Goal: Transaction & Acquisition: Purchase product/service

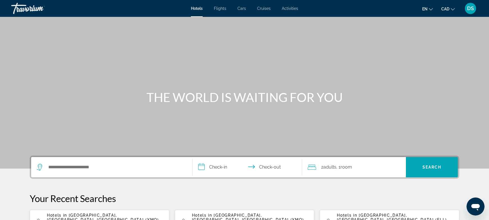
click at [470, 10] on span "DS" at bounding box center [470, 9] width 7 height 6
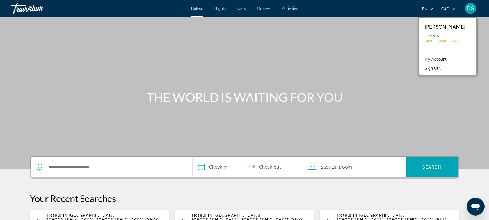
click at [443, 61] on link "My Account" at bounding box center [436, 59] width 28 height 7
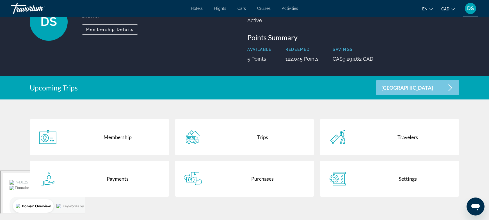
scroll to position [120, 0]
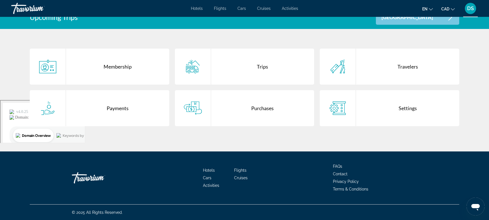
click at [255, 67] on div "Trips" at bounding box center [262, 67] width 103 height 36
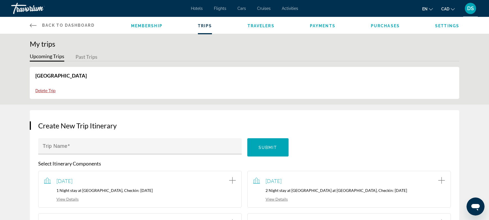
click at [375, 27] on span "Purchases" at bounding box center [385, 26] width 29 height 4
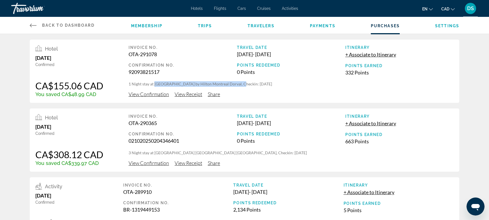
drag, startPoint x: 155, startPoint y: 84, endPoint x: 237, endPoint y: 82, distance: 82.6
click at [237, 82] on p "1 Night stay at [GEOGRAPHIC_DATA] by Hilton Montreal Dorval, Checkin: [DATE]" at bounding box center [291, 84] width 325 height 6
copy p "Hampton Inn & Suites by Hilton Montreal Dorval"
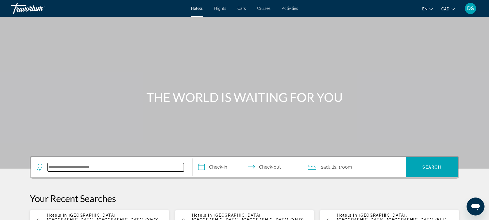
click at [75, 167] on input "Search hotel destination" at bounding box center [116, 167] width 136 height 8
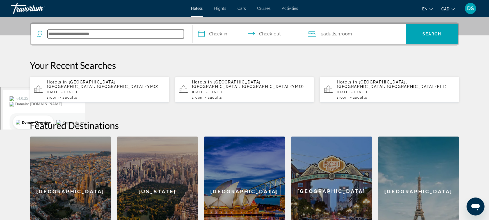
scroll to position [137, 0]
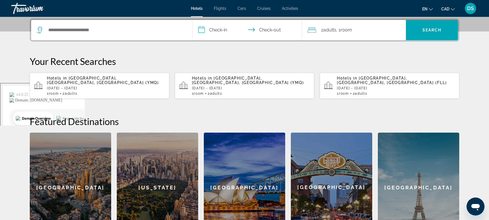
click at [75, 81] on div "Hotels in Montreal, QC, Canada (YMQ) Wed, 15 Oct - Thu, 16 Oct 1 Room rooms 2 A…" at bounding box center [106, 86] width 118 height 20
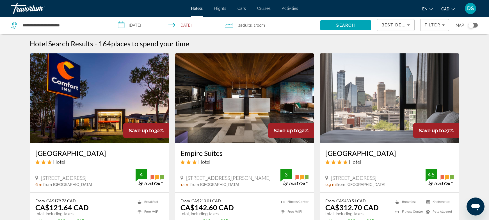
click at [474, 25] on div "Toggle map" at bounding box center [474, 25] width 10 height 4
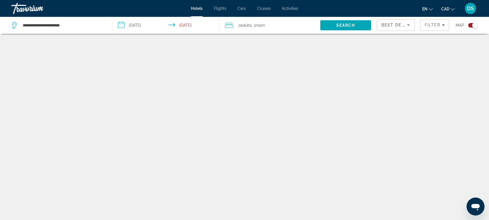
scroll to position [34, 0]
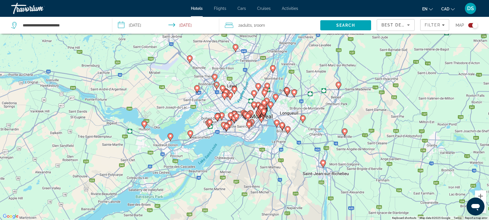
click at [469, 26] on div "Toggle map" at bounding box center [474, 25] width 10 height 4
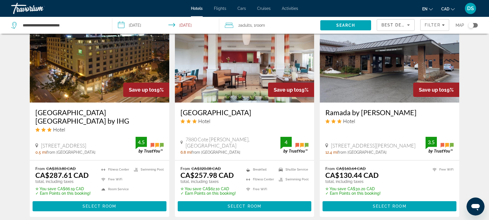
scroll to position [751, 0]
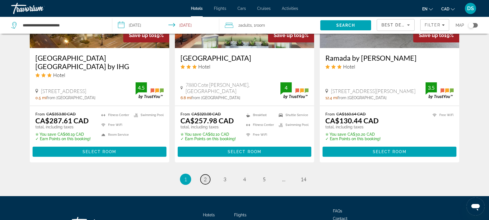
click at [208, 174] on link "page 2" at bounding box center [206, 179] width 10 height 10
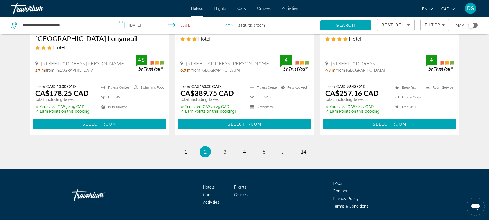
scroll to position [770, 0]
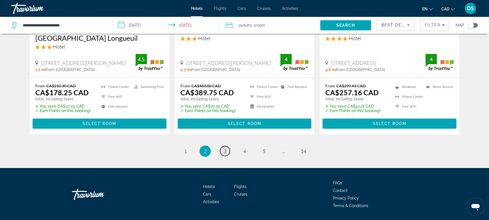
click at [225, 148] on span "3" at bounding box center [225, 151] width 3 height 6
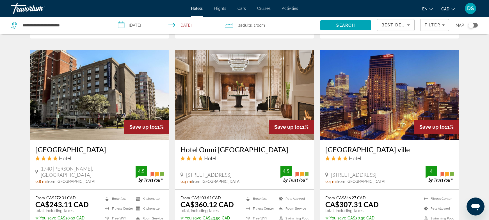
scroll to position [712, 0]
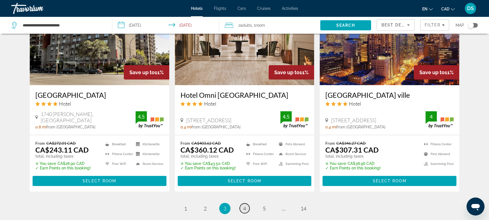
click at [243, 205] on span "4" at bounding box center [244, 208] width 3 height 6
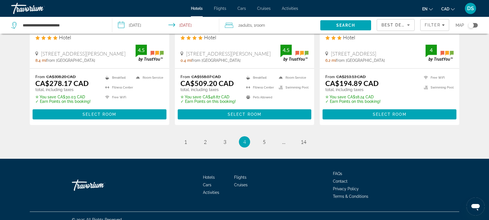
scroll to position [762, 0]
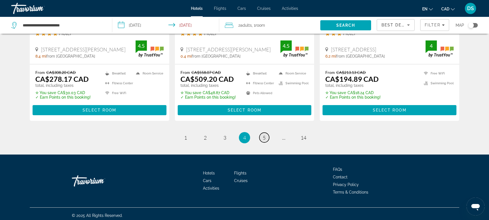
click at [262, 134] on link "page 5" at bounding box center [265, 138] width 10 height 10
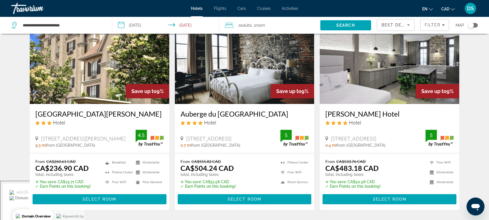
scroll to position [94, 0]
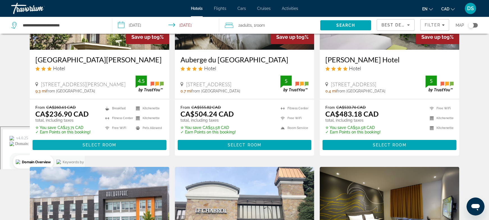
click at [100, 143] on span "Select Room" at bounding box center [100, 145] width 34 height 4
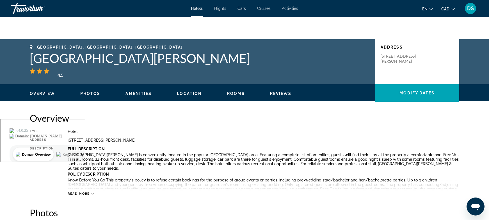
scroll to position [112, 0]
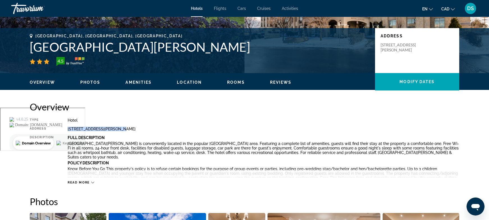
drag, startPoint x: 75, startPoint y: 128, endPoint x: 115, endPoint y: 128, distance: 40.2
click at [116, 127] on div "Type Hotel Address 1400 Maurice Gauvin Road, Laval QC H7S2P1, Canada Descriptio…" at bounding box center [245, 151] width 430 height 67
copy div "1400 Maurice Gauvin Road"
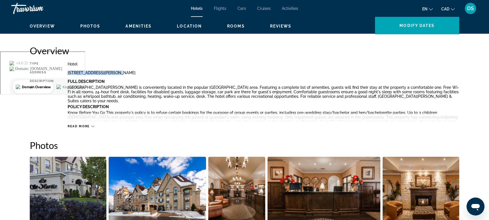
scroll to position [75, 0]
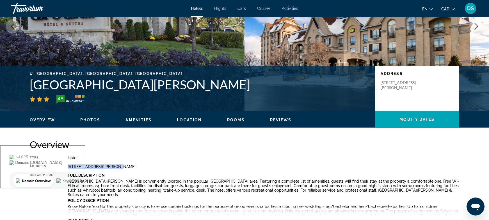
drag, startPoint x: 29, startPoint y: 85, endPoint x: 204, endPoint y: 78, distance: 175.4
click at [205, 78] on div "Laval, QC, Canada Le St Martin Hotel & Suites Laval 4.5 Address 1400 Maurice Ga…" at bounding box center [245, 88] width 452 height 34
copy h1 "Le St Martin Hotel & Suites Laval"
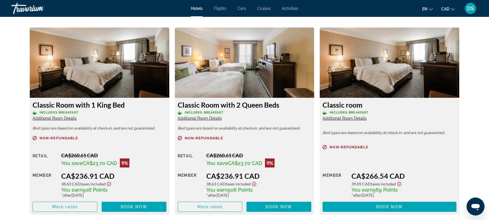
scroll to position [674, 0]
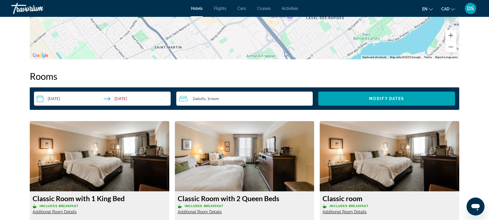
drag, startPoint x: 234, startPoint y: 94, endPoint x: 240, endPoint y: 96, distance: 6.4
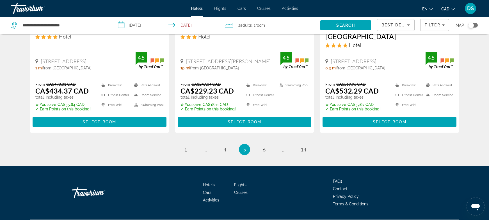
scroll to position [765, 0]
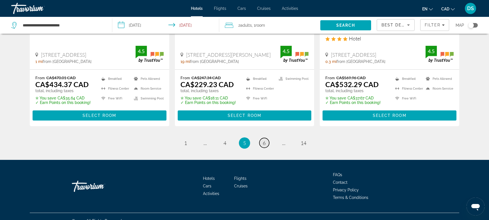
click at [262, 138] on link "page 6" at bounding box center [265, 143] width 10 height 10
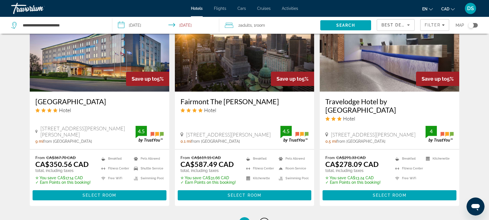
scroll to position [781, 0]
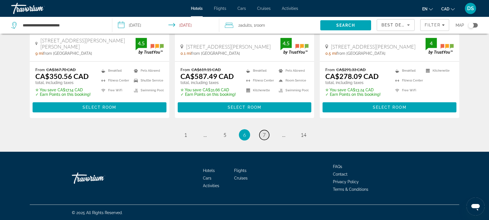
click at [265, 133] on span "7" at bounding box center [264, 135] width 3 height 6
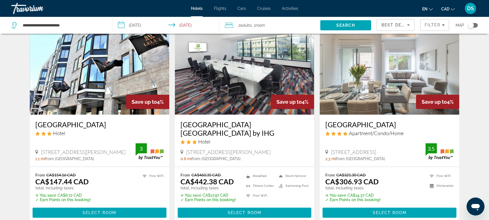
scroll to position [468, 0]
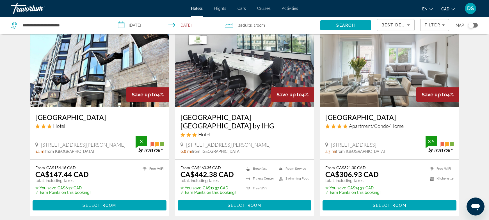
drag, startPoint x: 40, startPoint y: 144, endPoint x: 116, endPoint y: 145, distance: 75.3
click at [116, 145] on div "1600 Rue Saint Hubert, Montreal" at bounding box center [85, 145] width 100 height 6
copy span "1600 Rue Saint Hubert, Montreal"
click at [117, 203] on span "Main content" at bounding box center [100, 205] width 134 height 13
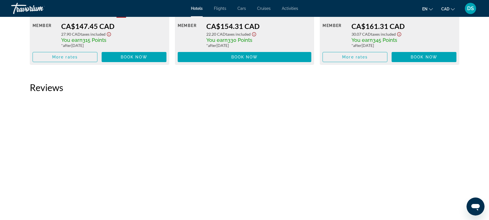
scroll to position [1011, 0]
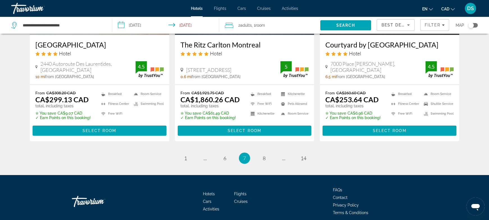
scroll to position [735, 0]
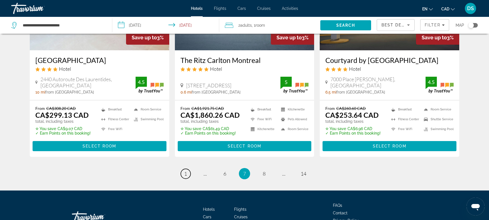
click at [185, 175] on span "1" at bounding box center [185, 174] width 3 height 6
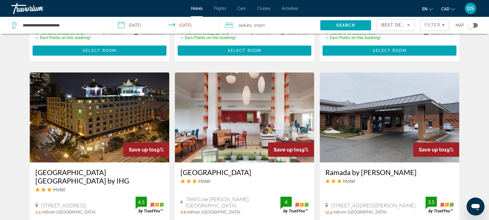
scroll to position [693, 0]
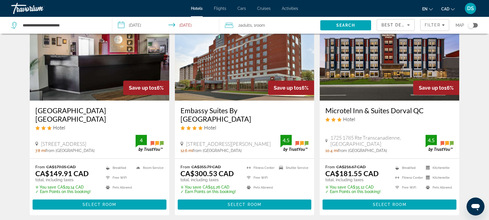
scroll to position [262, 0]
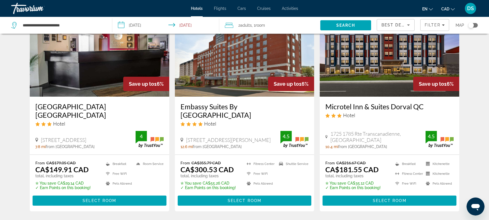
click at [135, 30] on input "**********" at bounding box center [166, 26] width 109 height 19
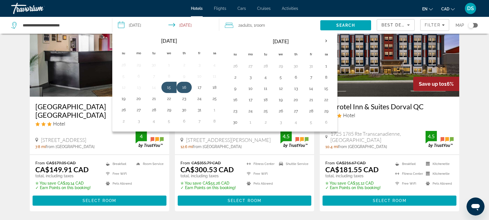
click at [182, 89] on button "16" at bounding box center [184, 87] width 9 height 8
click at [198, 88] on button "17" at bounding box center [199, 87] width 9 height 8
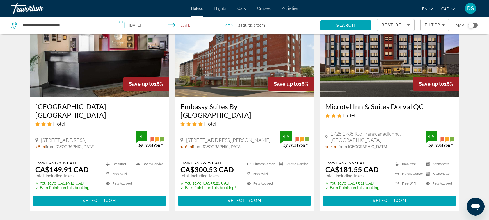
type input "**********"
click at [341, 24] on span "Search" at bounding box center [346, 25] width 19 height 4
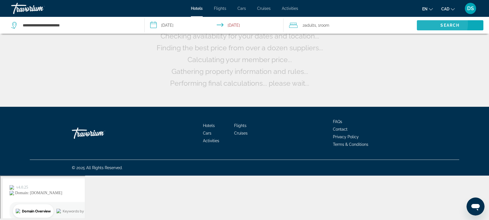
scroll to position [0, 0]
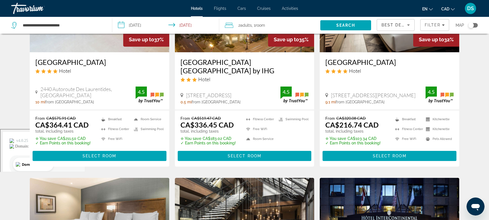
scroll to position [37, 0]
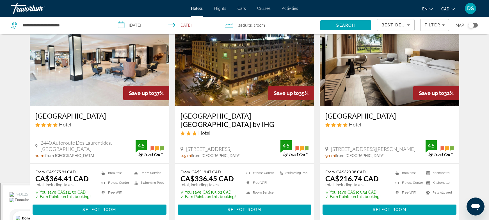
drag, startPoint x: 328, startPoint y: 112, endPoint x: 428, endPoint y: 112, distance: 100.0
click at [428, 112] on div "Sheraton Montreal Airport Hotel Hotel 555 Boulevard Mcmillan, Dorval 9.1 mi fro…" at bounding box center [390, 135] width 140 height 58
copy h3 "Sheraton Montreal Airport Hotel"
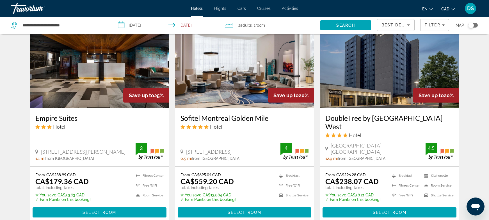
scroll to position [468, 0]
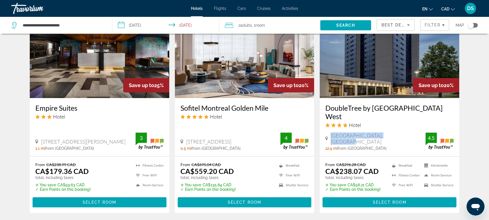
drag, startPoint x: 334, startPoint y: 140, endPoint x: 399, endPoint y: 141, distance: 65.2
click at [399, 141] on div "6700 Trans Canada, Montreal" at bounding box center [376, 138] width 100 height 12
copy span "6700 Trans Canada, Montreal"
click at [342, 197] on span "Main content" at bounding box center [390, 202] width 134 height 13
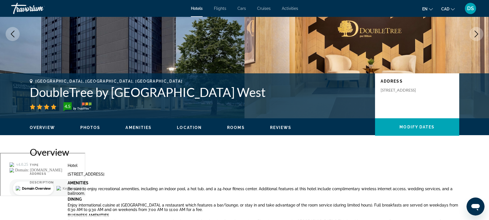
scroll to position [67, 0]
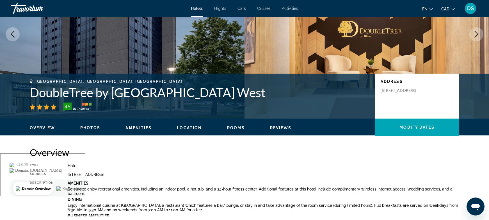
drag, startPoint x: 30, startPoint y: 91, endPoint x: 345, endPoint y: 87, distance: 315.0
click at [345, 87] on h1 "DoubleTree by Hilton Pointe Claire Montreal Airport West" at bounding box center [200, 92] width 340 height 15
copy h1 "DoubleTree by Hilton Pointe Claire Montreal Airport West"
click at [12, 34] on icon "Previous image" at bounding box center [12, 34] width 7 height 7
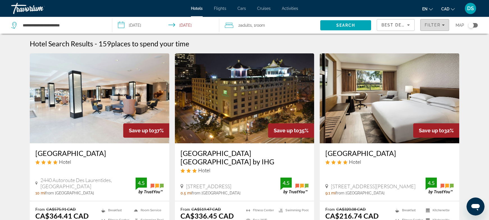
click at [443, 29] on span "Filters" at bounding box center [435, 24] width 29 height 13
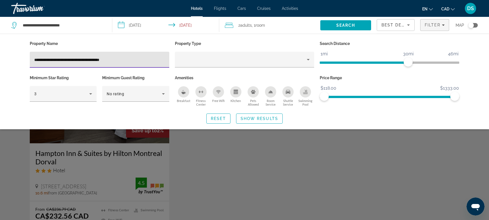
type input "**********"
click at [221, 160] on div "Search widget" at bounding box center [244, 152] width 489 height 136
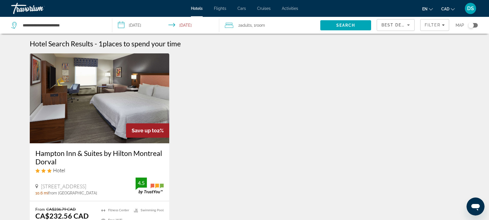
click at [142, 25] on input "**********" at bounding box center [166, 26] width 109 height 19
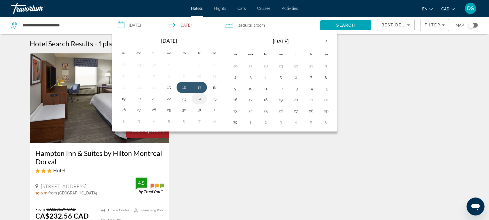
click at [197, 98] on button "24" at bounding box center [199, 99] width 9 height 8
click at [214, 98] on button "25" at bounding box center [214, 99] width 9 height 8
type input "**********"
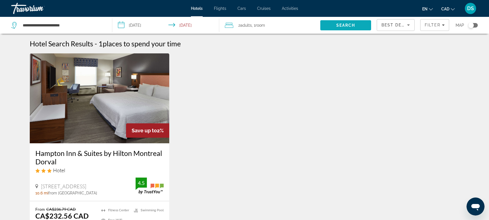
click at [347, 24] on span "Search" at bounding box center [346, 25] width 19 height 4
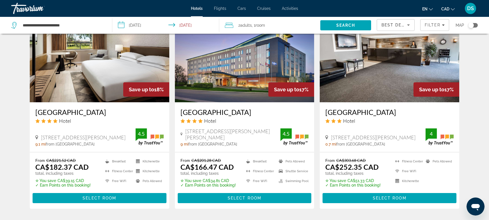
scroll to position [712, 0]
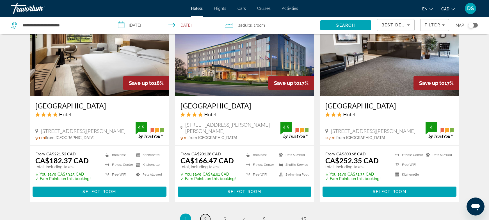
click at [205, 216] on span "2" at bounding box center [205, 219] width 3 height 6
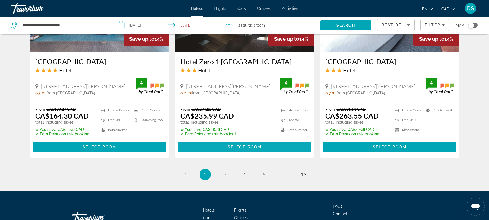
scroll to position [762, 0]
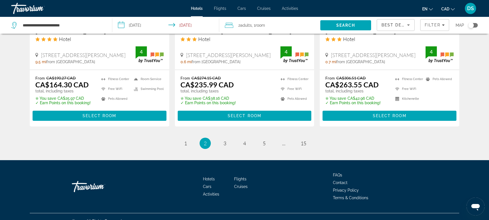
click at [222, 139] on ul "2 / 15 page 1 You're on page 2 page 3 page 4 page 5 page ... page 15" at bounding box center [245, 143] width 430 height 11
click at [224, 140] on span "3" at bounding box center [225, 143] width 3 height 6
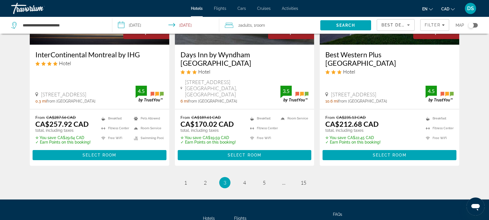
scroll to position [753, 0]
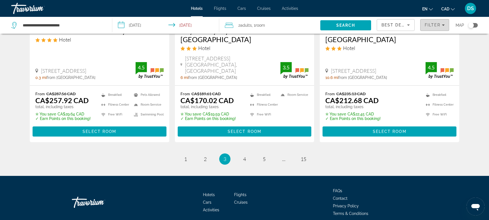
click at [436, 23] on span "Filter" at bounding box center [433, 25] width 16 height 4
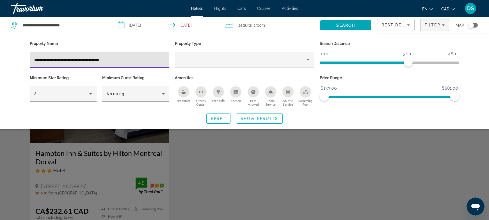
type input "**********"
click at [224, 156] on div "Search widget" at bounding box center [244, 152] width 489 height 136
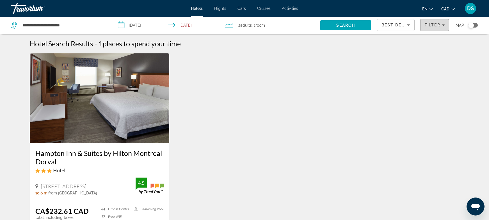
click at [436, 28] on span "Filters" at bounding box center [435, 24] width 29 height 13
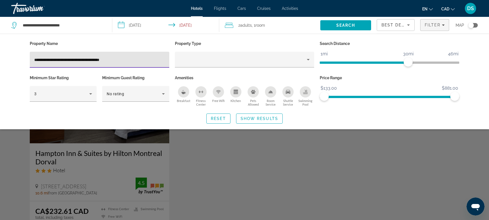
click at [144, 57] on input "**********" at bounding box center [99, 59] width 131 height 7
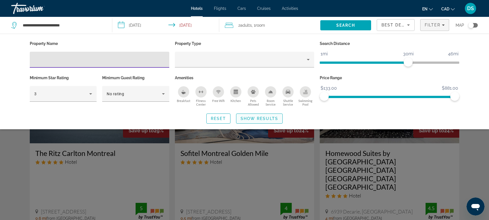
click at [271, 120] on span "Search widget" at bounding box center [260, 118] width 46 height 13
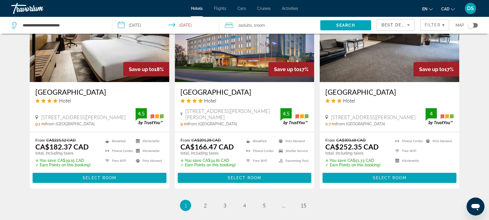
scroll to position [762, 0]
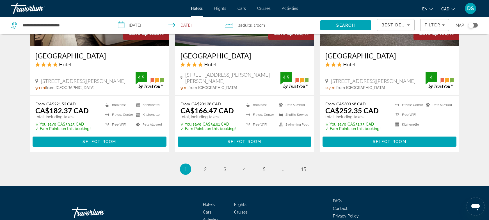
click at [184, 166] on span "1" at bounding box center [185, 169] width 3 height 6
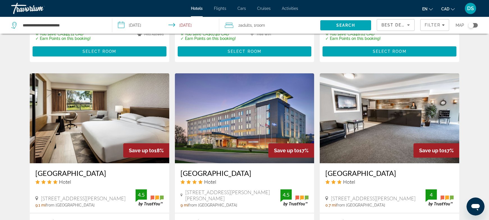
scroll to position [687, 0]
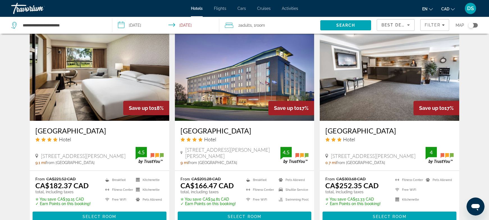
drag, startPoint x: 181, startPoint y: 91, endPoint x: 252, endPoint y: 94, distance: 71.4
click at [253, 121] on div "Aloft Montreal Airport Hotel 500 Mcmillan Ave., Dorval 9 mi from Montreal city …" at bounding box center [245, 146] width 140 height 50
copy h3 "Aloft Montreal Airport"
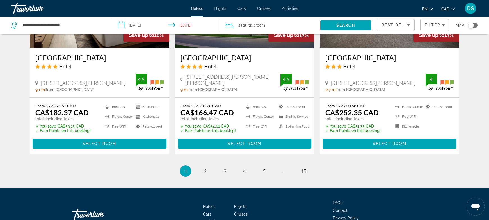
scroll to position [762, 0]
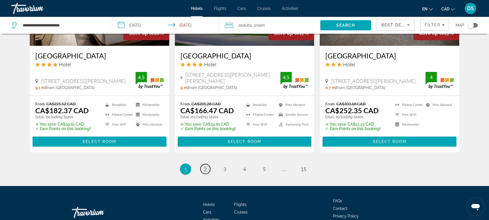
click at [206, 166] on span "2" at bounding box center [205, 169] width 3 height 6
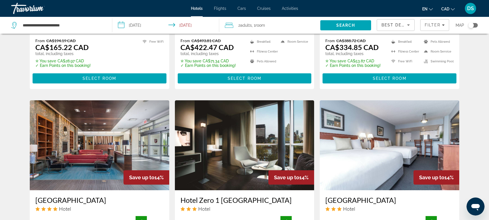
scroll to position [674, 0]
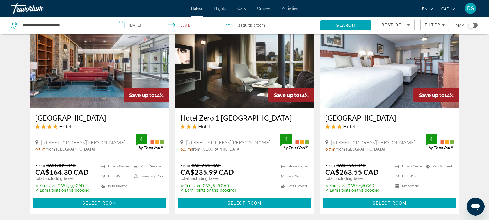
drag, startPoint x: 35, startPoint y: 103, endPoint x: 114, endPoint y: 101, distance: 79.8
click at [114, 108] on div "Novotel Montreal Airport Hotel 2599 Boulevard Alfred Nobel Montreal Quebec H4s …" at bounding box center [100, 132] width 140 height 49
copy h3 "Novotel Montreal Airport"
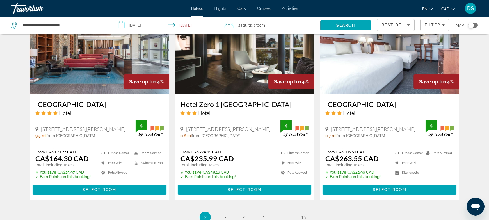
scroll to position [749, 0]
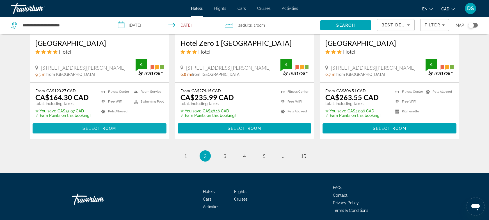
click at [97, 126] on span "Select Room" at bounding box center [100, 128] width 34 height 4
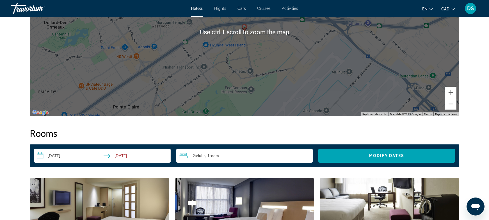
scroll to position [655, 0]
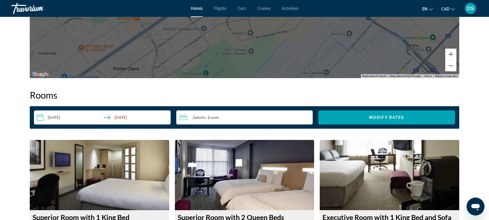
click at [55, 116] on input "**********" at bounding box center [103, 118] width 139 height 16
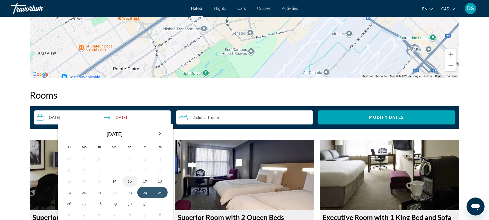
click at [128, 179] on button "16" at bounding box center [129, 181] width 9 height 8
click at [141, 178] on button "17" at bounding box center [144, 181] width 9 height 8
type input "**********"
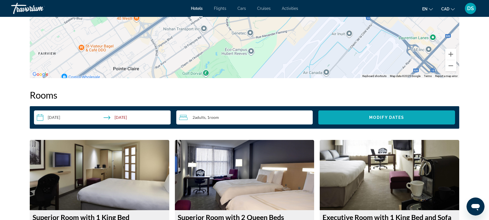
click at [338, 119] on span "Search widget" at bounding box center [387, 117] width 137 height 13
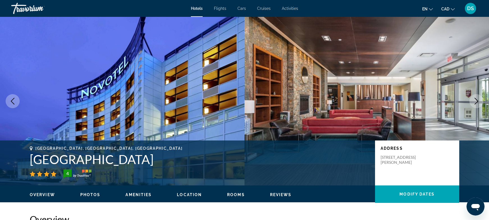
drag, startPoint x: 171, startPoint y: 111, endPoint x: 173, endPoint y: 111, distance: 2.9
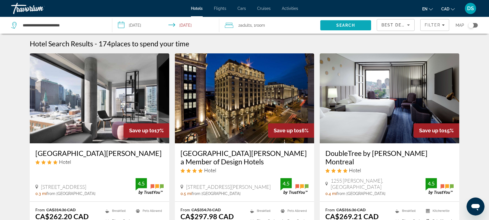
click at [358, 24] on span "Search" at bounding box center [346, 25] width 51 height 13
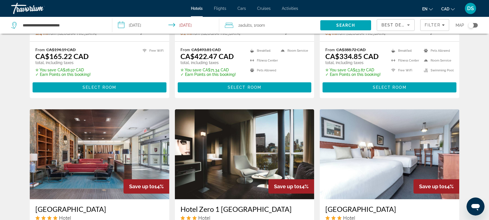
scroll to position [655, 0]
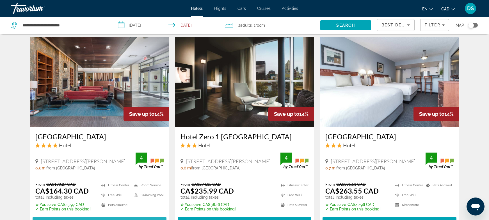
click at [90, 220] on span "Select Room" at bounding box center [100, 222] width 34 height 4
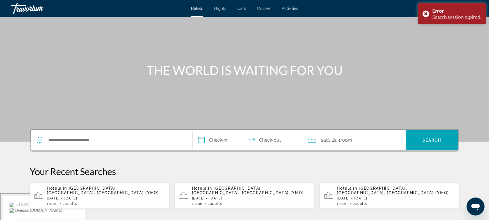
scroll to position [75, 0]
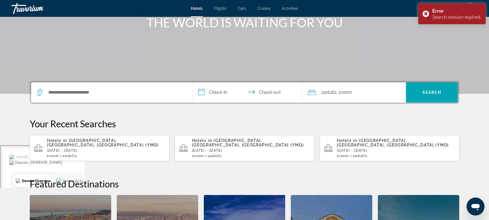
click at [80, 149] on p "Thu, 16 Oct - Fri, 17 Oct" at bounding box center [106, 151] width 118 height 4
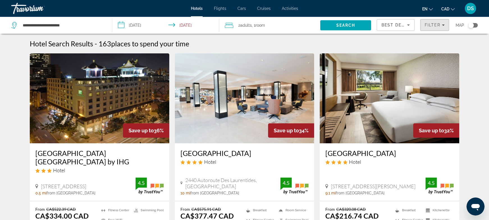
drag, startPoint x: 430, startPoint y: 22, endPoint x: 419, endPoint y: 25, distance: 11.3
click at [430, 22] on span "Filters" at bounding box center [435, 24] width 29 height 13
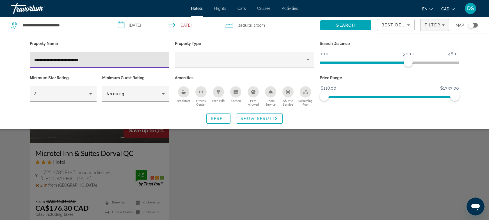
type input "**********"
click at [193, 164] on div "Search widget" at bounding box center [244, 152] width 489 height 136
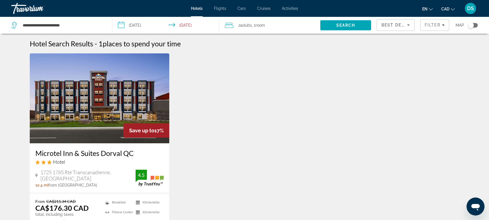
click at [111, 165] on div "Microtel Inn & Suites Dorval QC Hotel" at bounding box center [99, 159] width 128 height 20
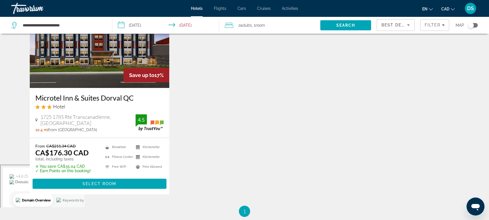
scroll to position [56, 0]
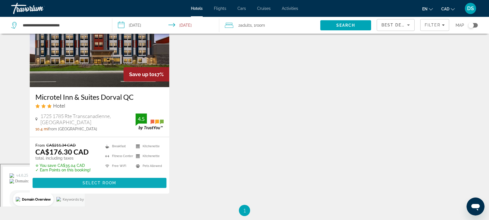
click at [111, 179] on span "Main content" at bounding box center [100, 182] width 134 height 13
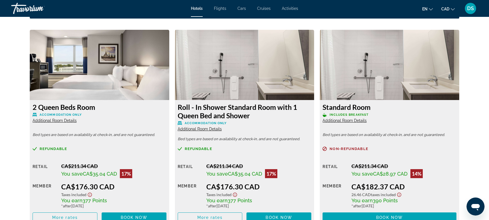
scroll to position [754, 0]
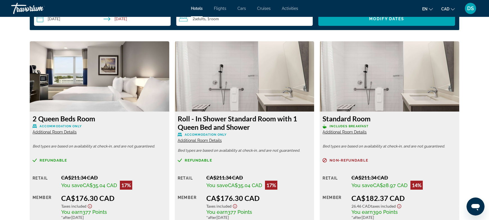
click at [56, 160] on span "Refundable" at bounding box center [54, 160] width 28 height 4
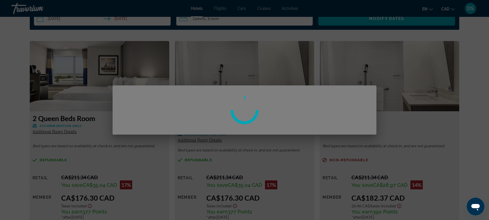
scroll to position [0, 0]
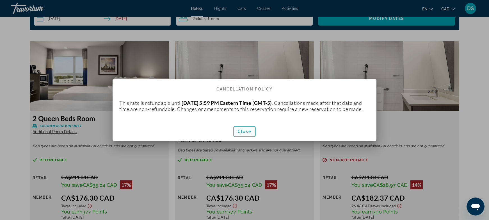
click at [250, 133] on span "Close" at bounding box center [244, 131] width 13 height 4
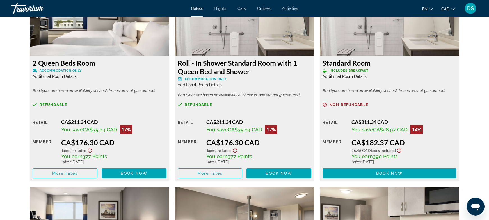
scroll to position [810, 0]
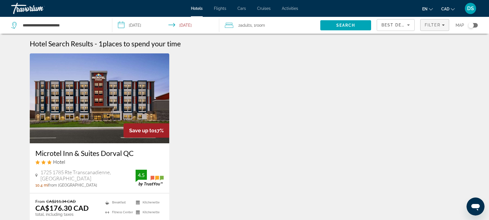
click at [437, 25] on span "Filter" at bounding box center [433, 25] width 16 height 4
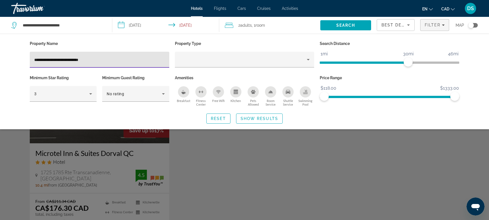
click at [145, 57] on input "**********" at bounding box center [99, 59] width 131 height 7
click at [145, 62] on input "**********" at bounding box center [99, 59] width 131 height 7
click at [145, 63] on input "**********" at bounding box center [99, 59] width 131 height 7
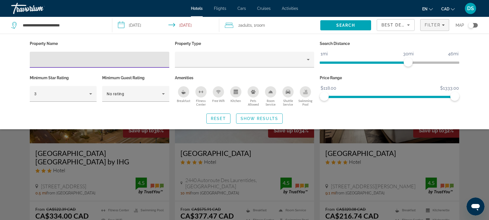
click at [240, 120] on span "Search widget" at bounding box center [260, 118] width 46 height 13
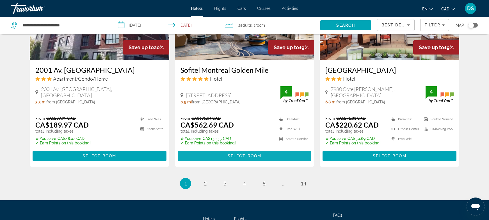
scroll to position [749, 0]
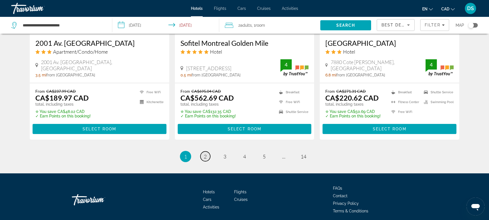
click at [206, 153] on span "2" at bounding box center [205, 156] width 3 height 6
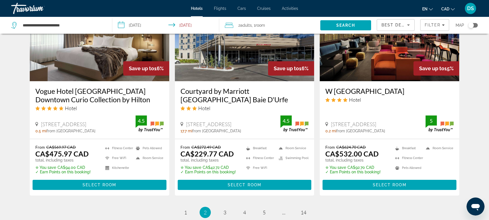
scroll to position [768, 0]
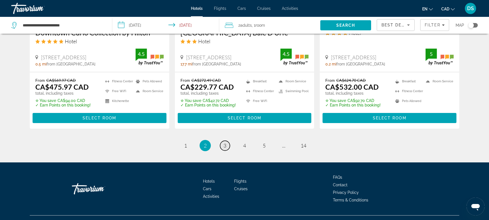
click at [225, 142] on span "3" at bounding box center [225, 145] width 3 height 6
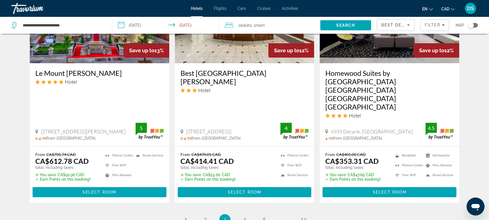
scroll to position [730, 0]
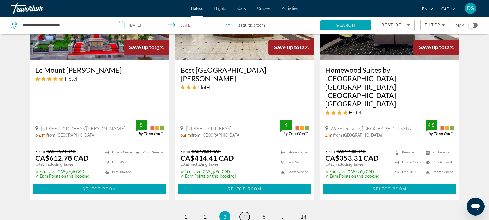
click at [248, 212] on link "page 4" at bounding box center [245, 217] width 10 height 10
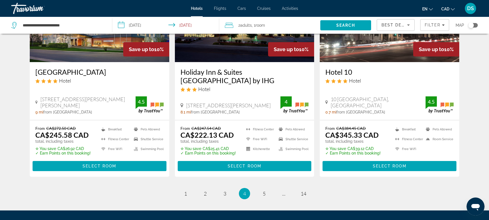
scroll to position [761, 0]
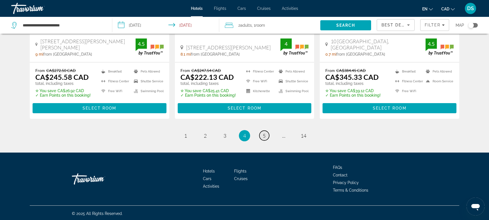
click at [264, 137] on span "5" at bounding box center [264, 136] width 3 height 6
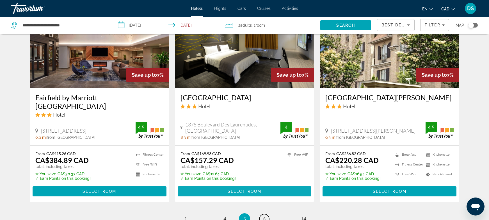
scroll to position [770, 0]
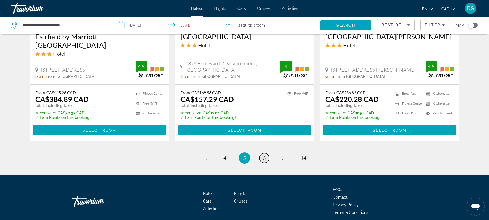
click at [261, 153] on link "page 6" at bounding box center [265, 158] width 10 height 10
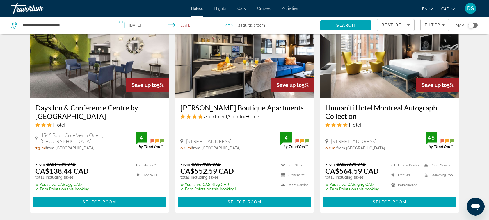
scroll to position [730, 0]
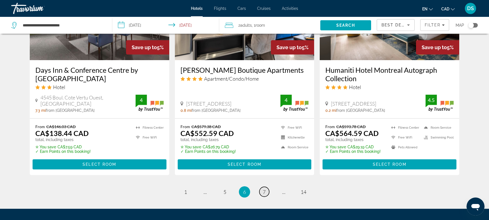
click at [263, 192] on span "7" at bounding box center [264, 192] width 3 height 6
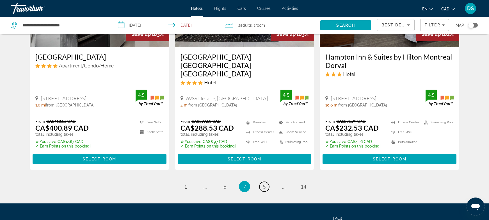
scroll to position [772, 0]
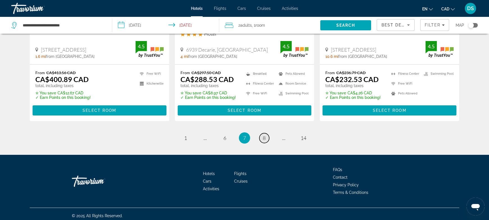
click at [265, 135] on span "8" at bounding box center [264, 138] width 3 height 6
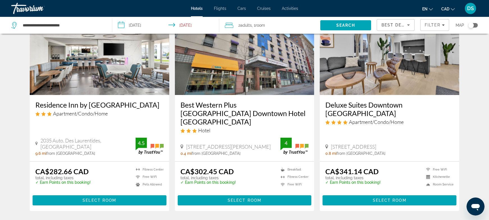
scroll to position [693, 0]
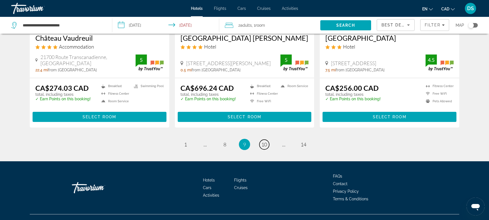
scroll to position [725, 0]
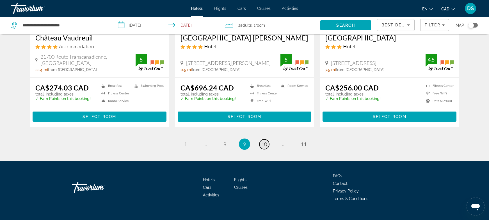
click at [265, 141] on span "10" at bounding box center [265, 144] width 6 height 6
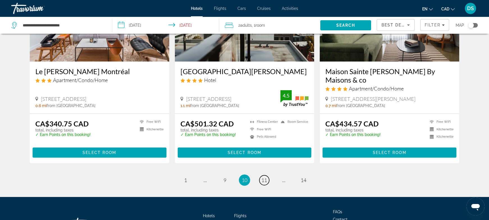
scroll to position [712, 0]
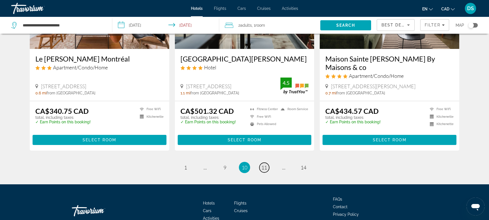
click at [264, 164] on span "11" at bounding box center [265, 167] width 6 height 6
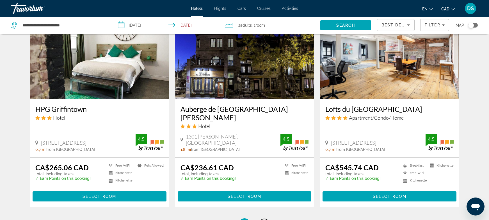
scroll to position [730, 0]
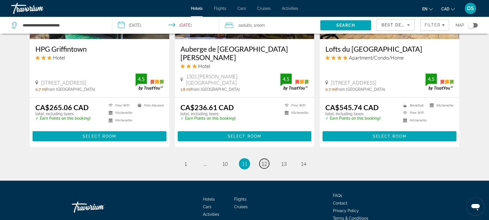
click at [267, 161] on span "12" at bounding box center [265, 164] width 6 height 6
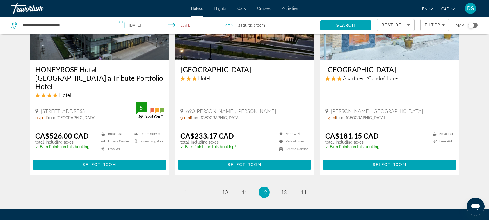
scroll to position [736, 0]
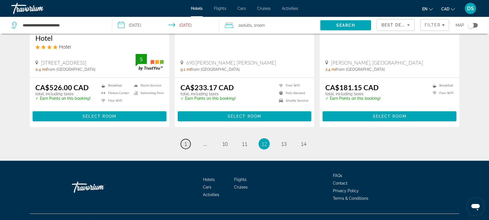
click at [185, 141] on span "1" at bounding box center [185, 144] width 3 height 6
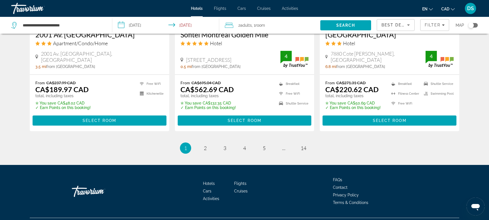
scroll to position [768, 0]
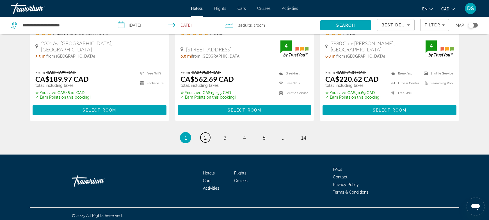
click at [206, 138] on span "2" at bounding box center [205, 138] width 3 height 6
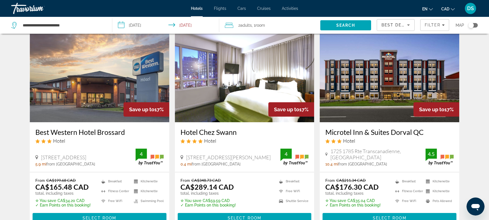
scroll to position [243, 0]
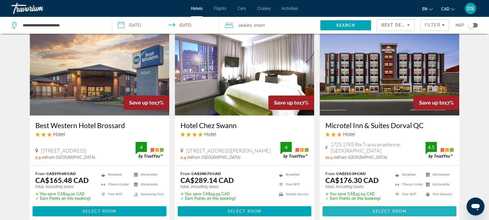
click at [363, 205] on span "Main content" at bounding box center [390, 211] width 134 height 13
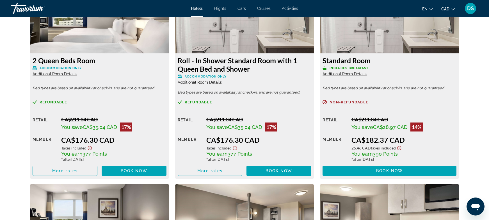
scroll to position [805, 0]
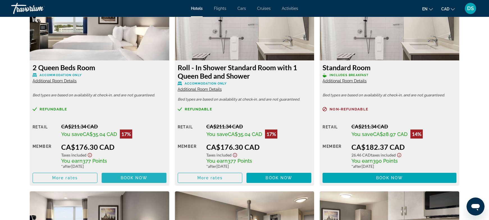
click at [147, 175] on span "Main content" at bounding box center [134, 177] width 65 height 13
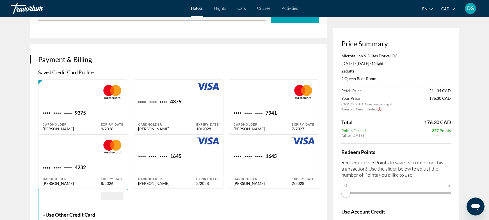
scroll to position [374, 0]
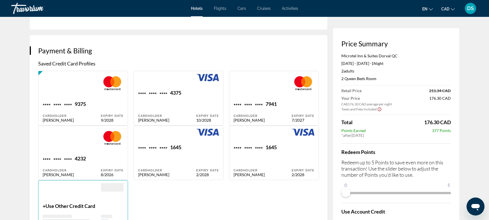
click at [192, 97] on div "**** **** **** 4375 Cardholder DANNY SEGUIGNOL" at bounding box center [167, 106] width 58 height 33
type input "*****"
type input "*********"
type input "**********"
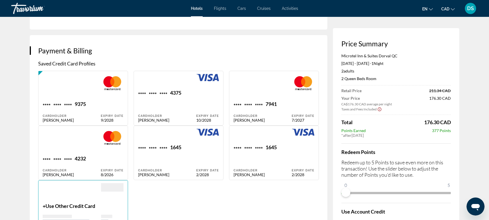
type input "*******"
type input "******"
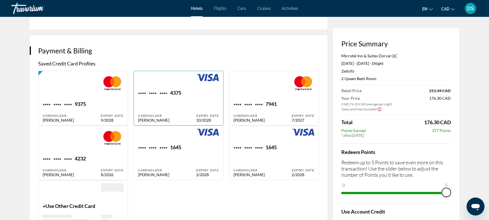
drag, startPoint x: 351, startPoint y: 192, endPoint x: 445, endPoint y: 187, distance: 94.3
click at [445, 192] on ngx-slider "0 5 5" at bounding box center [397, 192] width 110 height 1
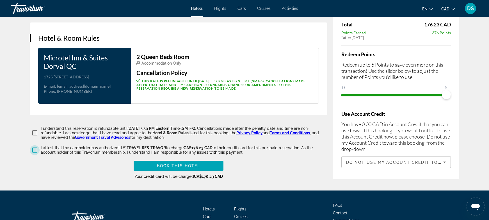
scroll to position [823, 0]
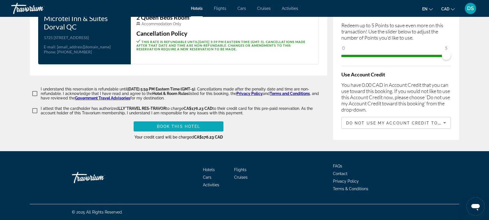
click at [194, 124] on span "Book this hotel" at bounding box center [179, 126] width 44 height 4
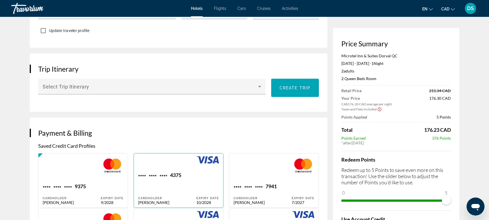
scroll to position [337, 0]
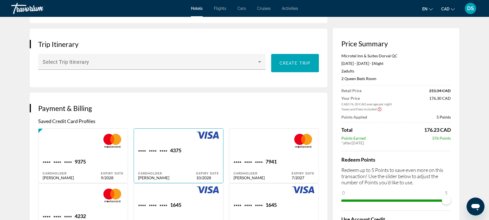
click at [193, 147] on div "**** **** **** 4375" at bounding box center [167, 151] width 58 height 8
type input "*****"
type input "*********"
type input "**********"
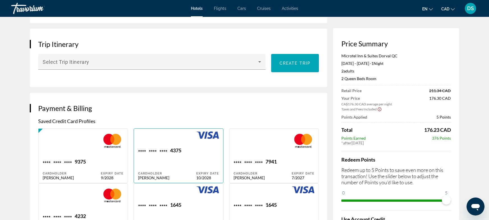
type input "*******"
type input "******"
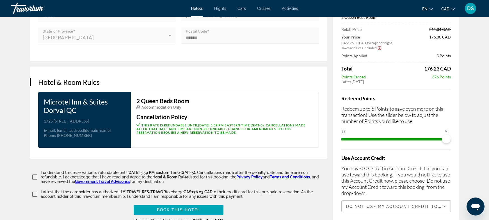
scroll to position [843, 0]
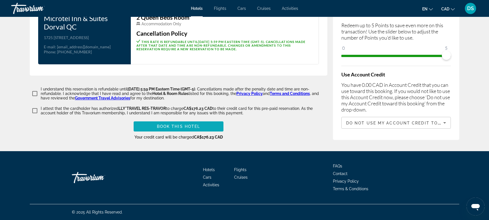
click at [195, 126] on span "Book this hotel" at bounding box center [179, 126] width 44 height 4
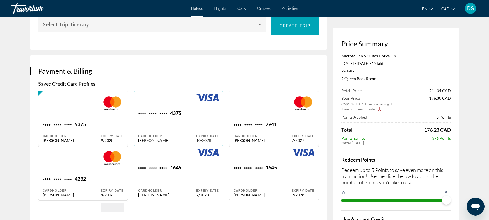
scroll to position [393, 0]
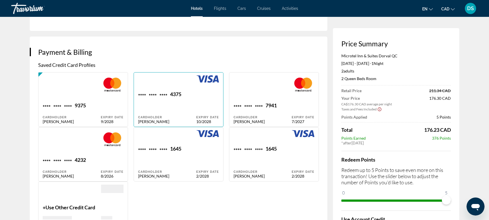
click at [253, 103] on div "**** **** **** 7941" at bounding box center [263, 106] width 58 height 8
type input "*****"
type input "*********"
type input "**********"
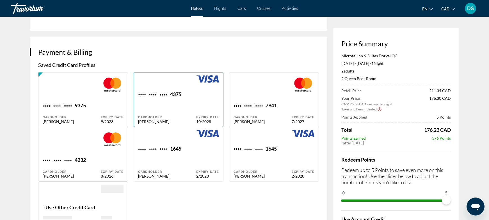
type input "*******"
type input "******"
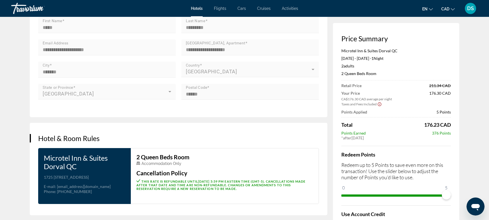
scroll to position [768, 0]
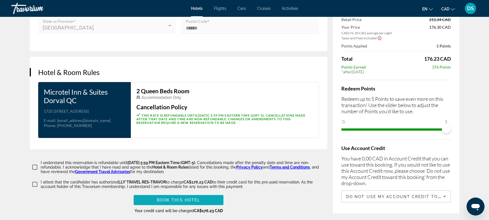
click at [162, 199] on span "Book this hotel" at bounding box center [179, 200] width 44 height 4
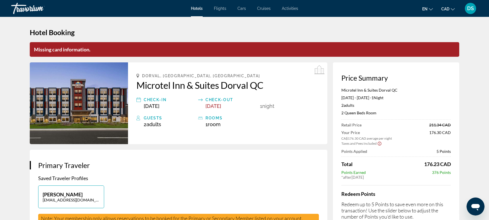
scroll to position [0, 0]
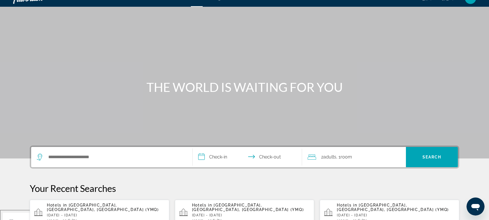
scroll to position [19, 0]
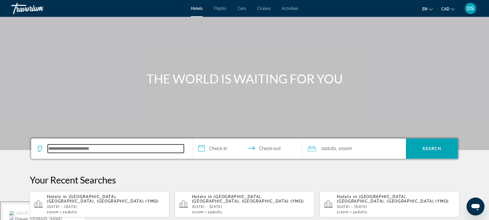
click at [92, 149] on input "Search hotel destination" at bounding box center [116, 148] width 136 height 8
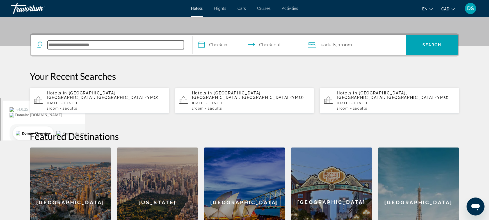
scroll to position [137, 0]
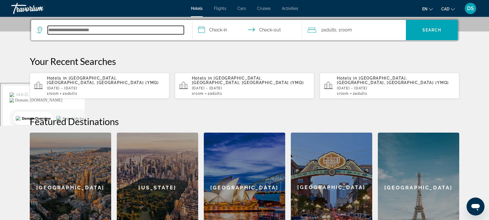
click at [88, 32] on input "Search hotel destination" at bounding box center [116, 30] width 136 height 8
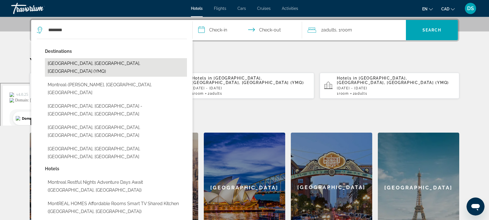
click at [85, 60] on button "[GEOGRAPHIC_DATA], [GEOGRAPHIC_DATA], [GEOGRAPHIC_DATA] (YMQ)" at bounding box center [116, 67] width 142 height 19
type input "**********"
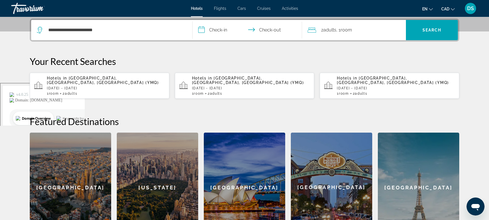
click at [217, 29] on input "**********" at bounding box center [249, 31] width 112 height 22
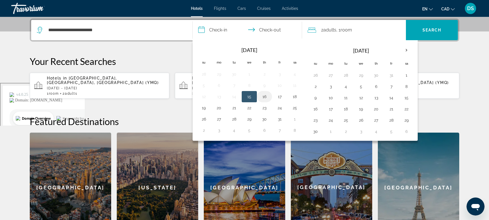
click at [262, 95] on button "16" at bounding box center [264, 97] width 9 height 8
click at [283, 93] on button "17" at bounding box center [279, 97] width 9 height 8
type input "**********"
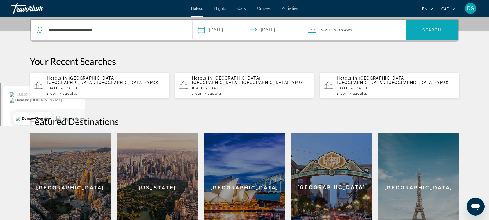
click at [428, 28] on span "Search" at bounding box center [432, 30] width 19 height 4
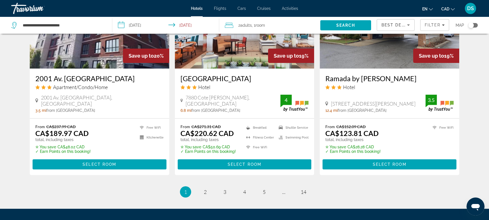
scroll to position [749, 0]
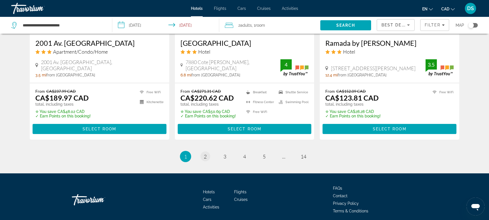
click at [209, 158] on li "page 2" at bounding box center [205, 156] width 11 height 11
click at [208, 157] on link "page 2" at bounding box center [206, 156] width 10 height 10
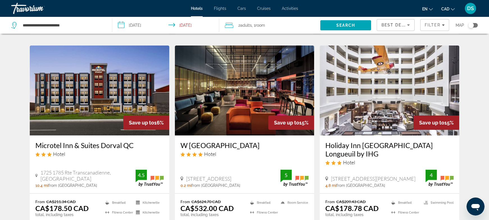
scroll to position [712, 0]
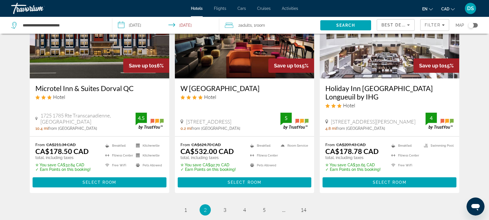
drag, startPoint x: 34, startPoint y: 68, endPoint x: 138, endPoint y: 75, distance: 104.2
click at [138, 78] on div "Microtel Inn & Suites Dorval QC Hotel 1725 1785 Rte Transcanadienne, Dorval 10.…" at bounding box center [100, 107] width 140 height 58
copy h3 "Microtel Inn & Suites Dorval QC"
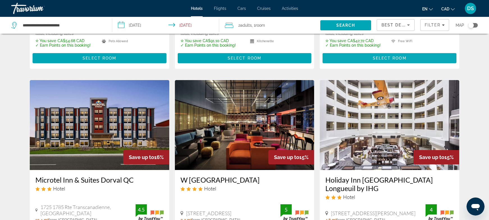
scroll to position [618, 0]
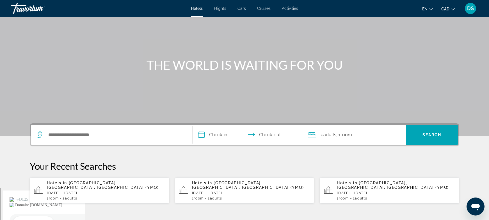
scroll to position [94, 0]
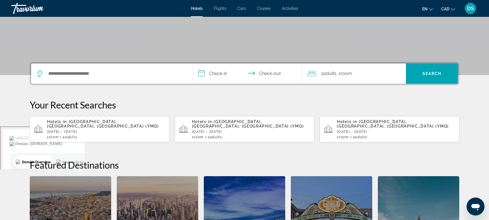
click at [87, 130] on p "[DATE] - [DATE]" at bounding box center [106, 132] width 118 height 4
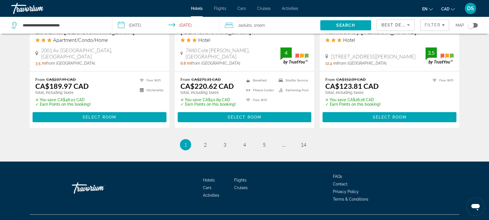
scroll to position [768, 0]
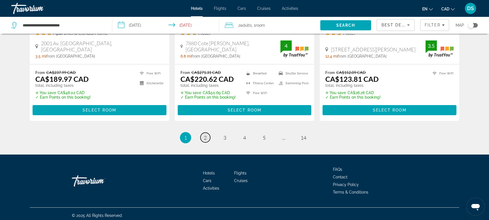
click at [206, 135] on span "2" at bounding box center [205, 138] width 3 height 6
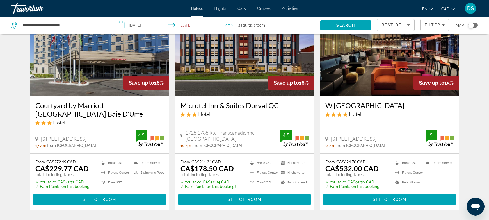
scroll to position [712, 0]
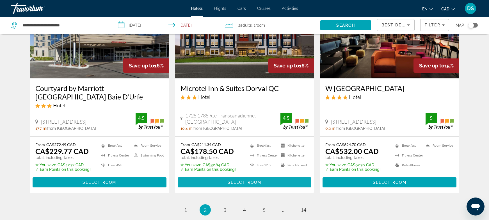
click at [228, 180] on span "Select Room" at bounding box center [245, 182] width 34 height 4
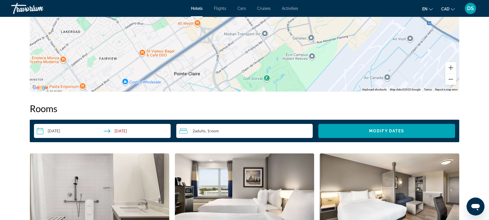
scroll to position [567, 0]
